Goal: Navigation & Orientation: Find specific page/section

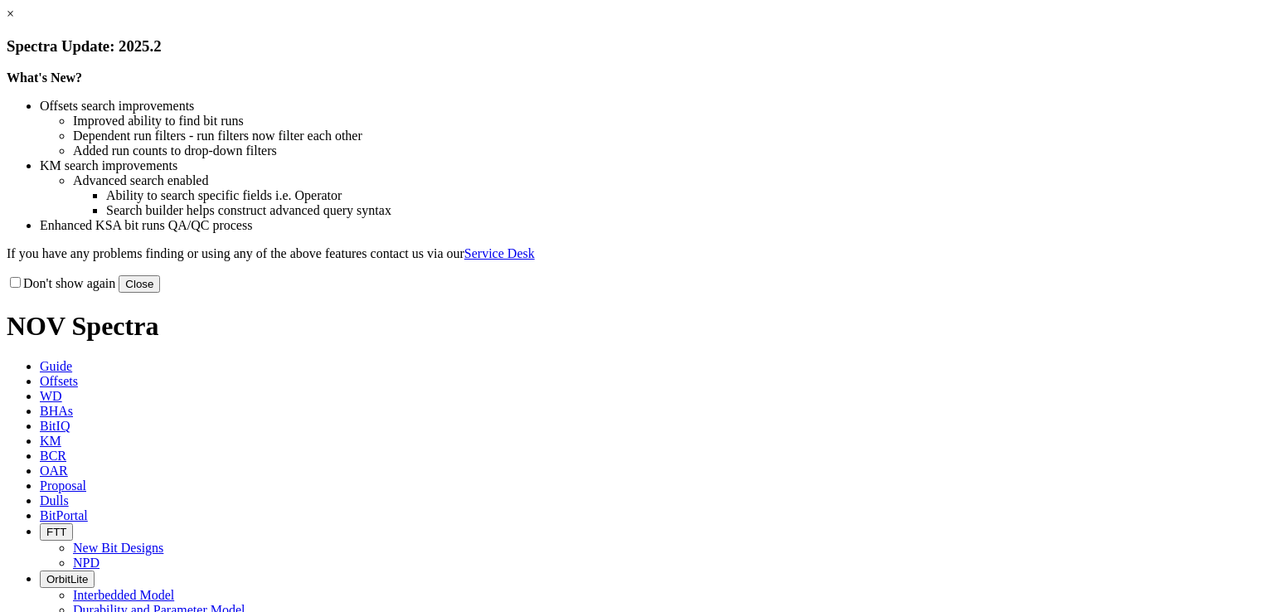
click at [14, 21] on link "×" at bounding box center [10, 14] width 7 height 14
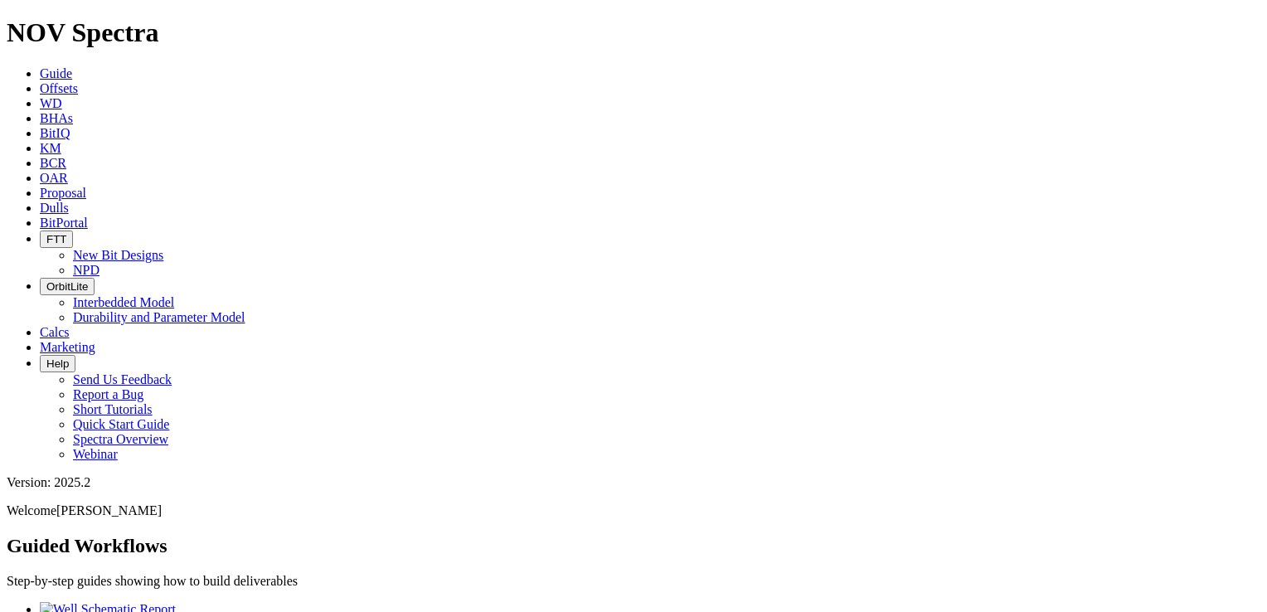
click at [88, 216] on link "BitPortal" at bounding box center [64, 223] width 48 height 14
